Goal: Information Seeking & Learning: Learn about a topic

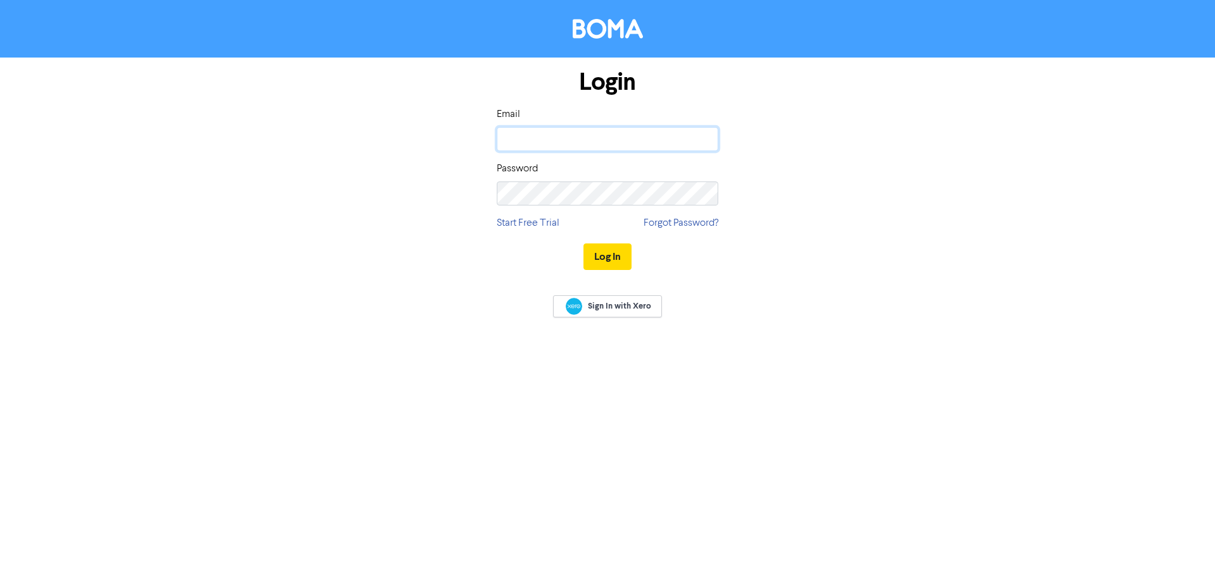
click at [545, 144] on input "email" at bounding box center [607, 139] width 221 height 24
type input "[PERSON_NAME][EMAIL_ADDRESS][DOMAIN_NAME]"
click at [614, 257] on button "Log In" at bounding box center [607, 257] width 48 height 27
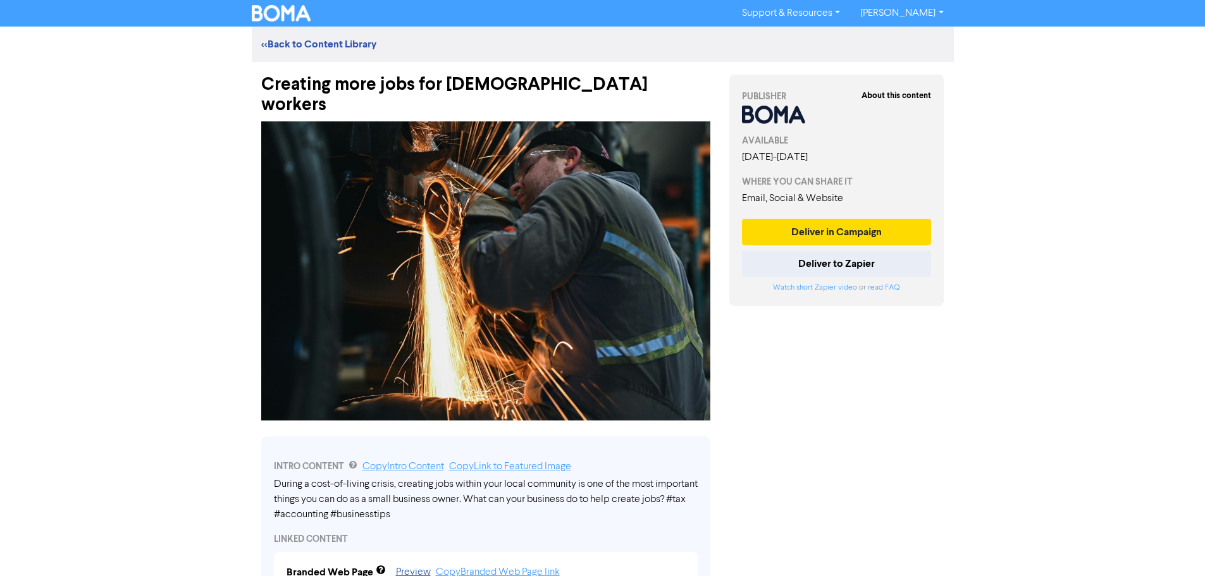
click at [330, 44] on link "<< Back to Content Library" at bounding box center [318, 44] width 115 height 13
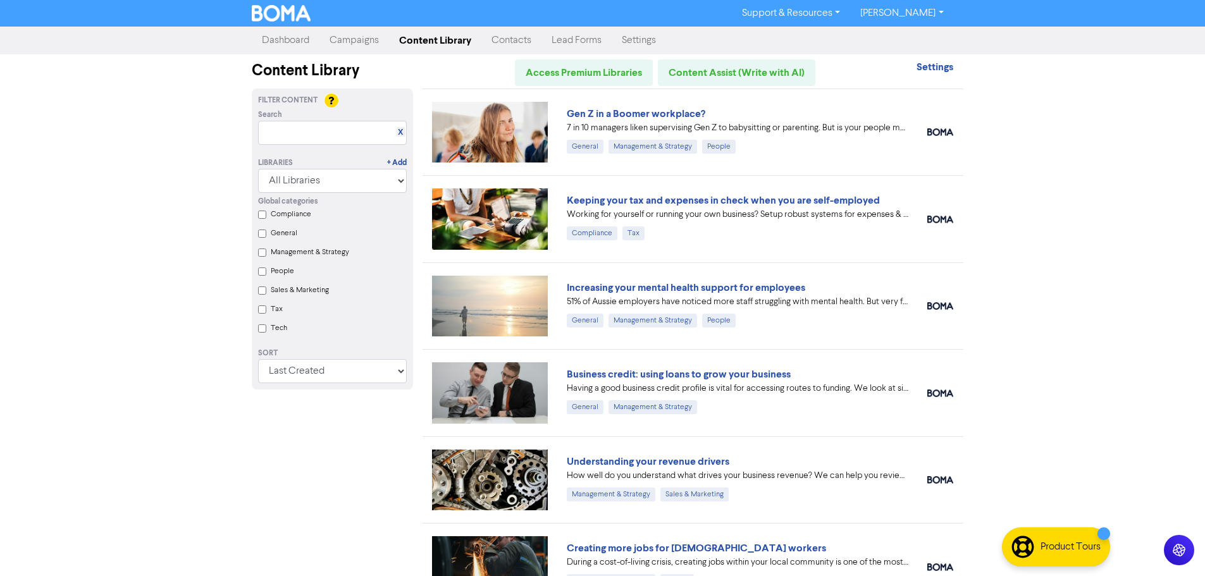
click at [667, 111] on link "Gen Z in a Boomer workplace?" at bounding box center [636, 114] width 139 height 13
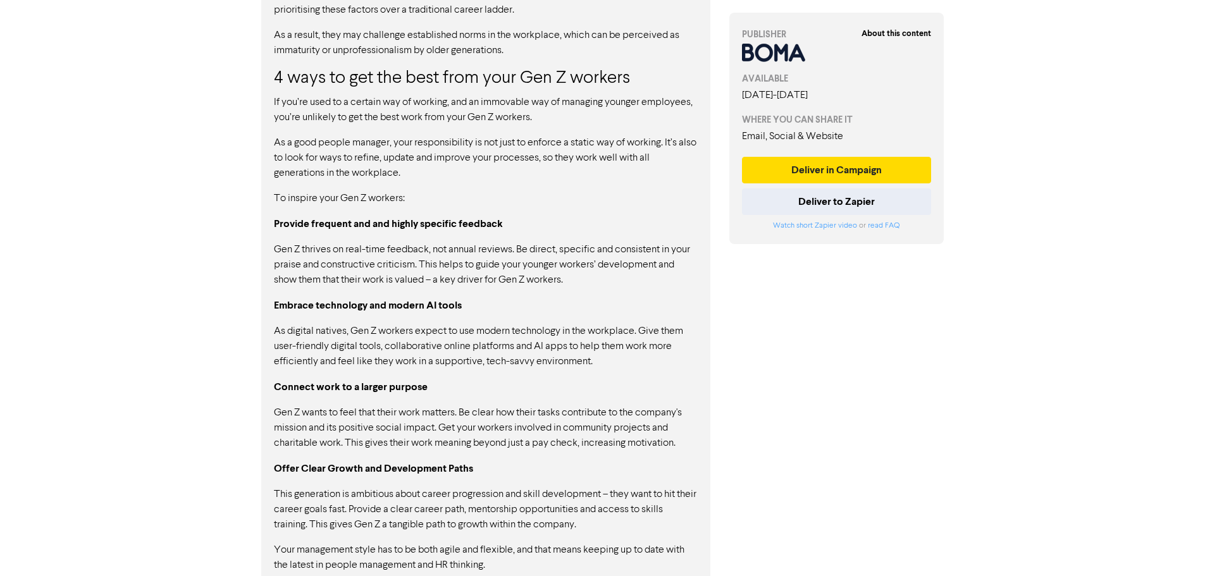
scroll to position [1154, 0]
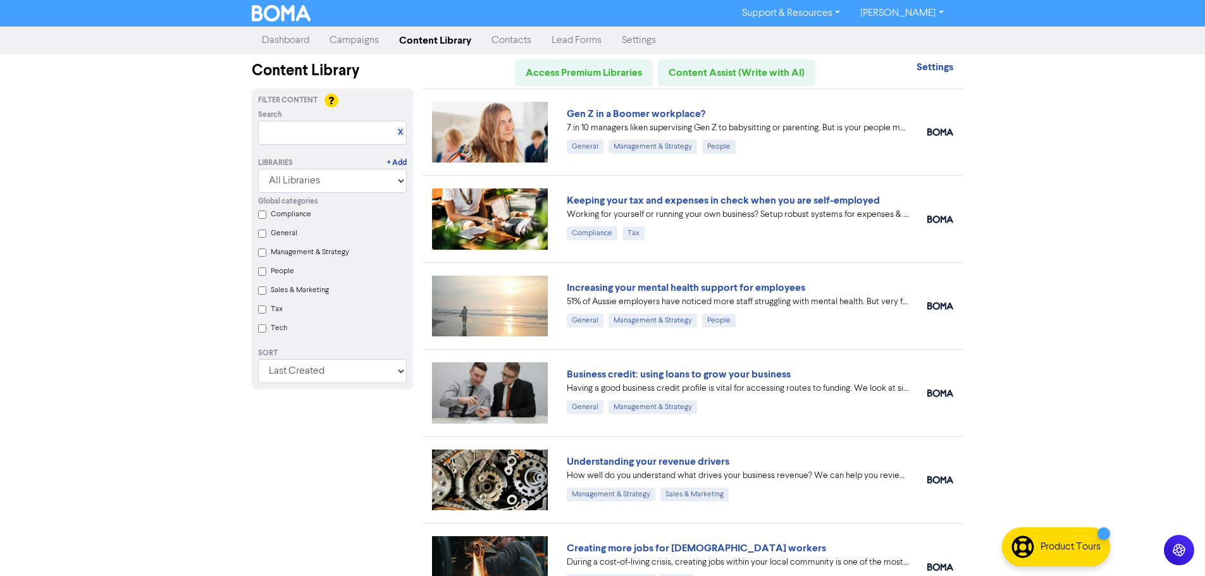
click at [726, 285] on link "Increasing your mental health support for employees" at bounding box center [686, 287] width 238 height 13
click at [732, 376] on link "Business credit: using loans to grow your business" at bounding box center [679, 374] width 224 height 13
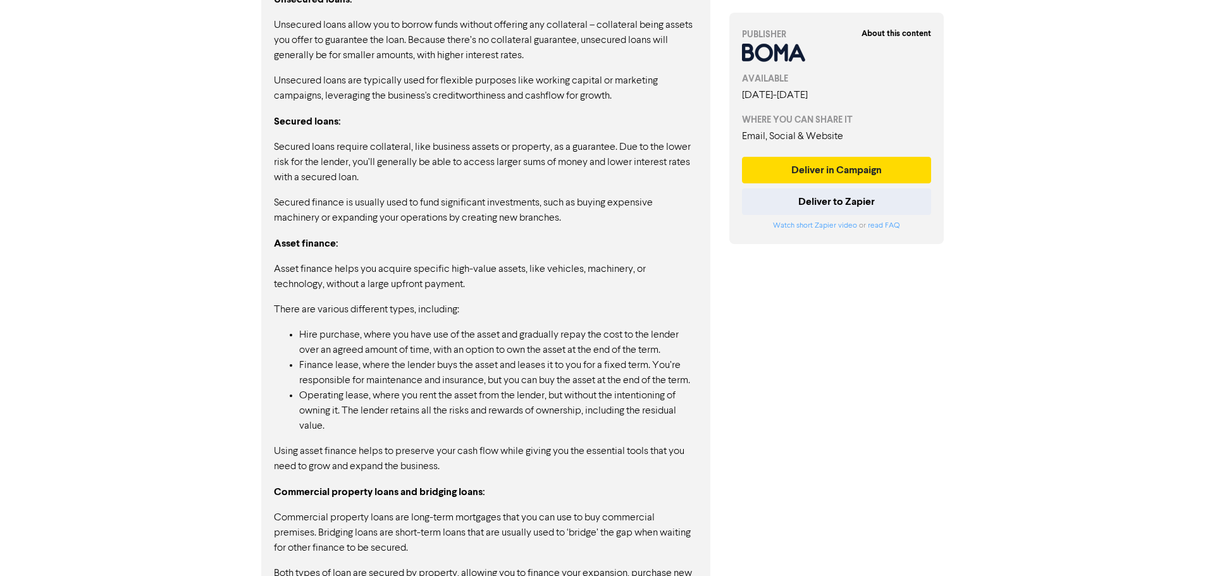
scroll to position [1698, 0]
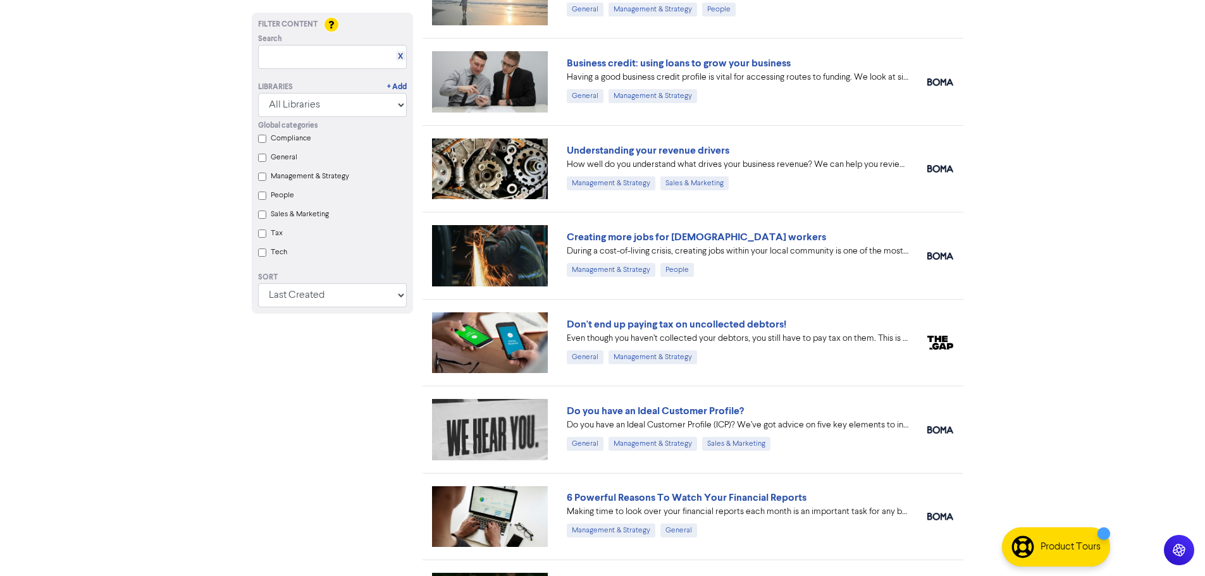
scroll to position [316, 0]
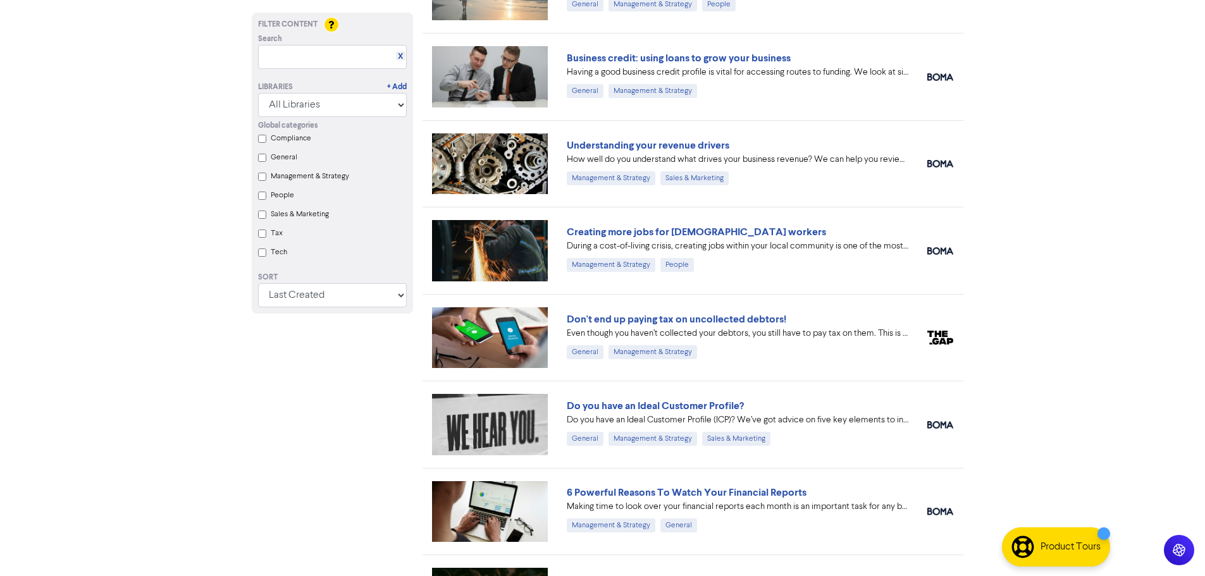
click at [743, 320] on link "Don't end up paying tax on uncollected debtors!" at bounding box center [676, 319] width 219 height 13
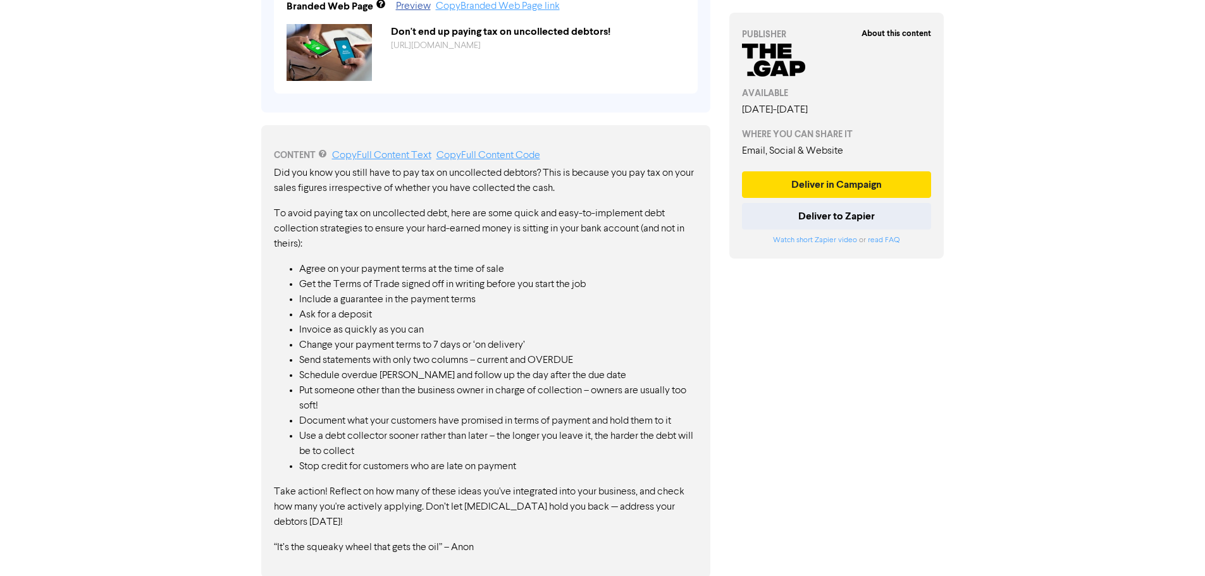
scroll to position [548, 0]
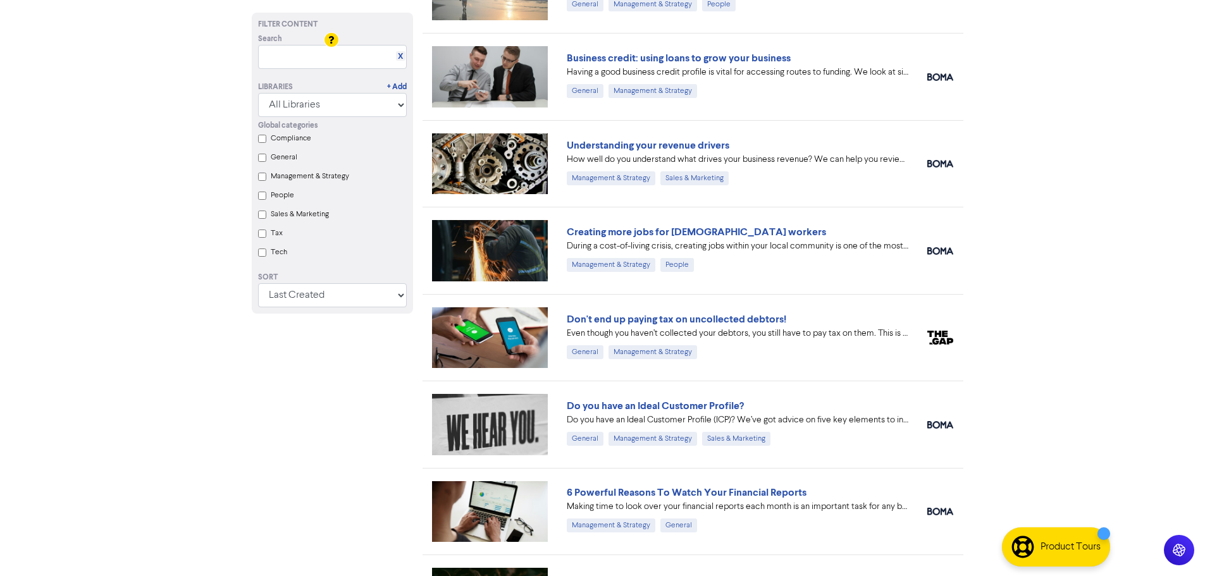
scroll to position [380, 0]
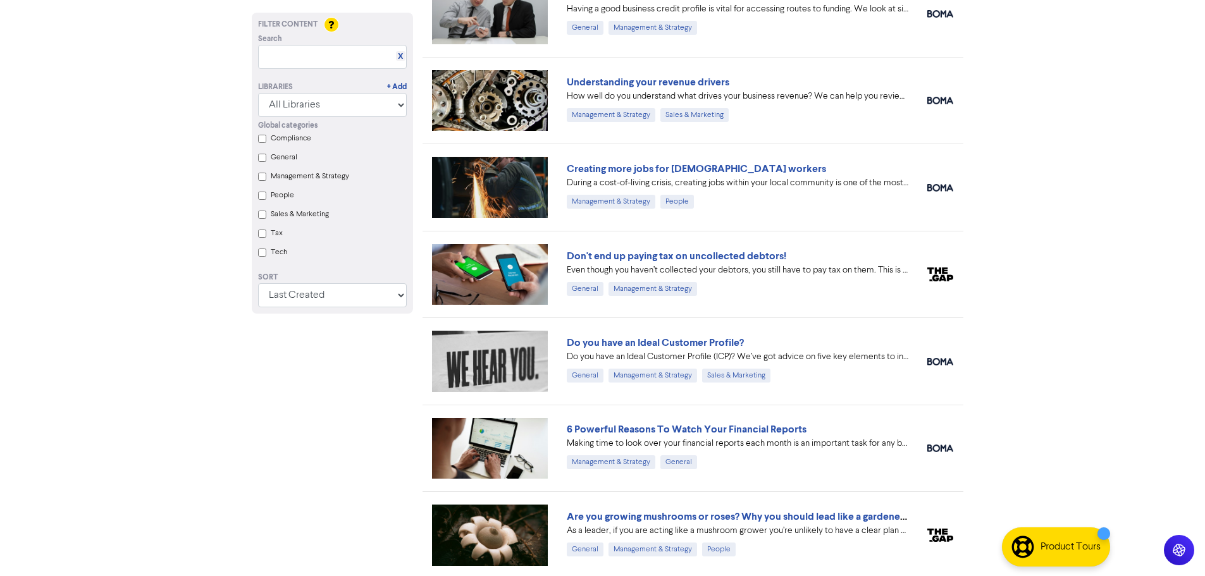
click at [698, 345] on link "Do you have an Ideal Customer Profile?" at bounding box center [655, 343] width 177 height 13
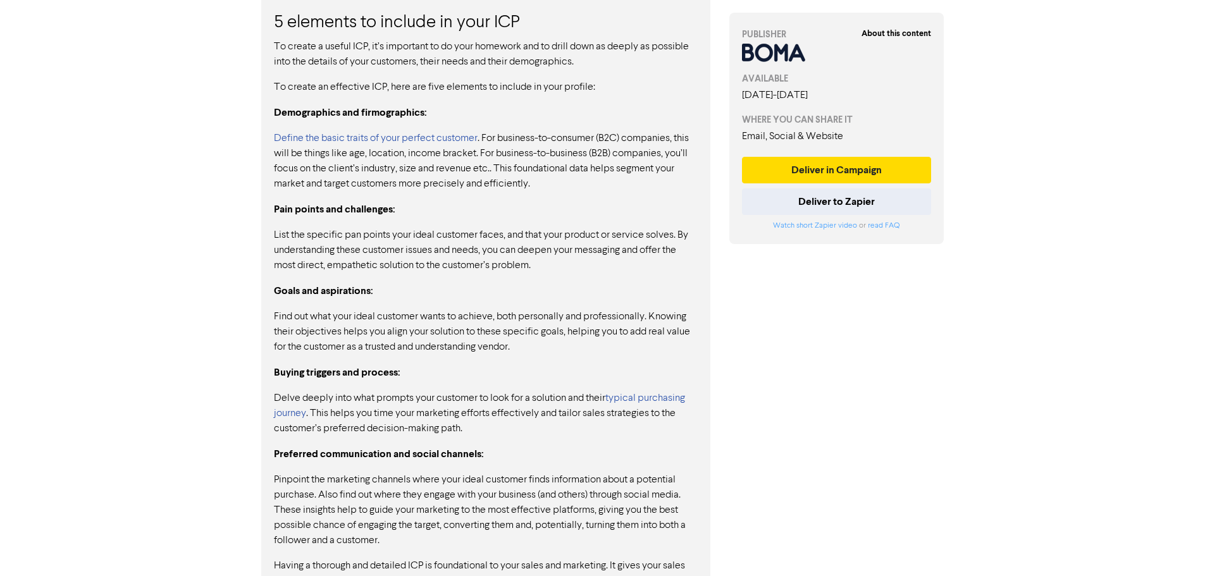
scroll to position [1104, 0]
